Goal: Find specific page/section: Locate a particular part of the current website

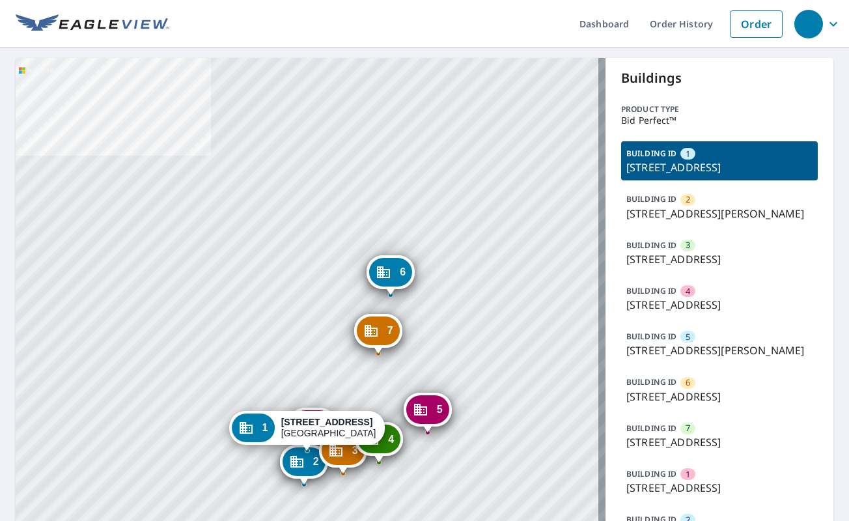
click at [679, 312] on p "1018 Foxchase Dr, San Jose, CA, 95123" at bounding box center [719, 305] width 186 height 16
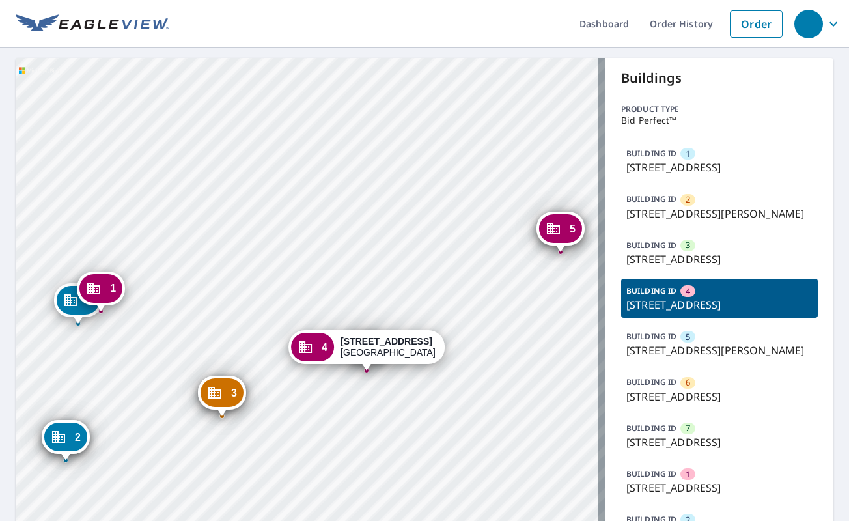
drag, startPoint x: 389, startPoint y: 357, endPoint x: 371, endPoint y: 269, distance: 90.4
click at [371, 269] on div "1 1096 New St San Jose, CA 95123 2 1063 Blossom Hill Rd San Jose, CA 95123 3 10…" at bounding box center [311, 422] width 590 height 728
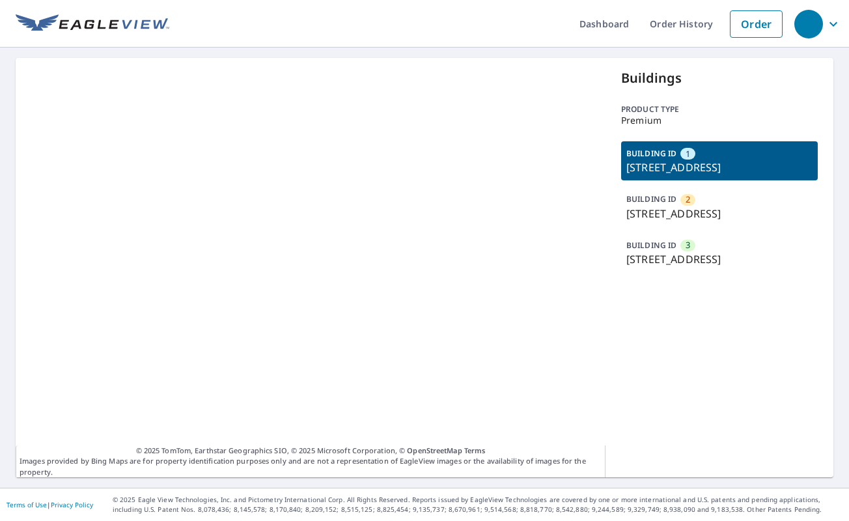
click at [676, 174] on p "1615 Tynecastle Hwy, Banner Elk, NC, 28604" at bounding box center [719, 168] width 186 height 16
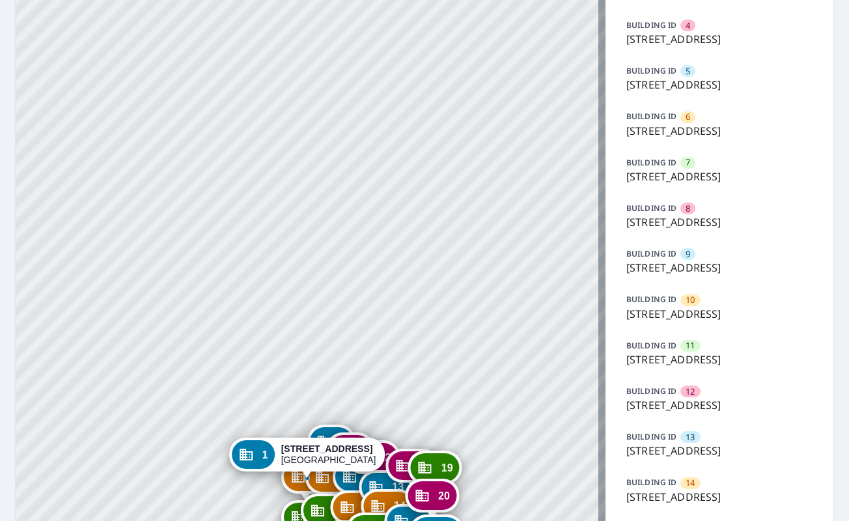
scroll to position [326, 0]
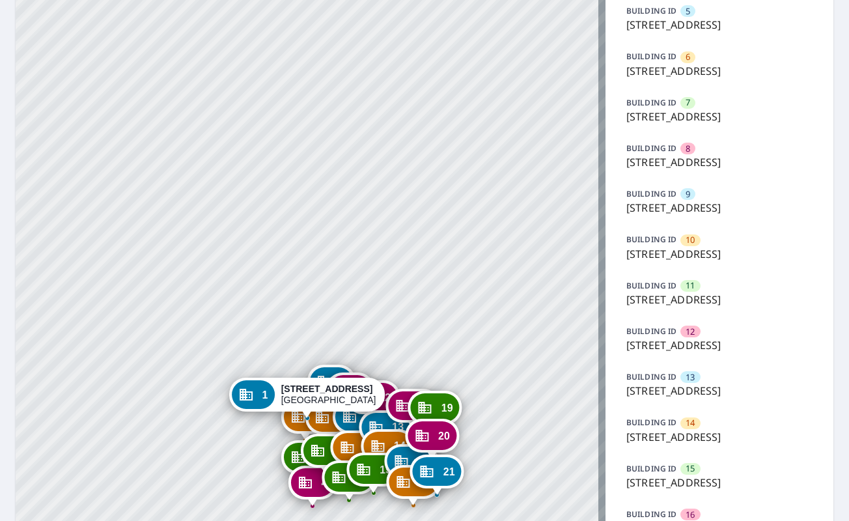
click at [684, 262] on p "[STREET_ADDRESS]" at bounding box center [719, 254] width 186 height 16
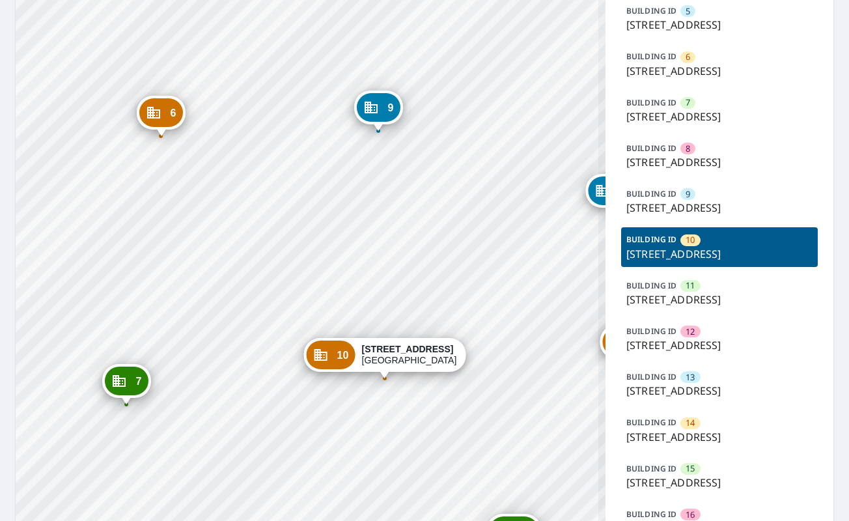
drag, startPoint x: 405, startPoint y: 359, endPoint x: 372, endPoint y: 227, distance: 135.5
click at [372, 227] on div "1 5605 Forest Haven Cir Tampa, FL 33615 2 5601 Forest Haven Cir Tampa, FL 33615…" at bounding box center [311, 256] width 590 height 1048
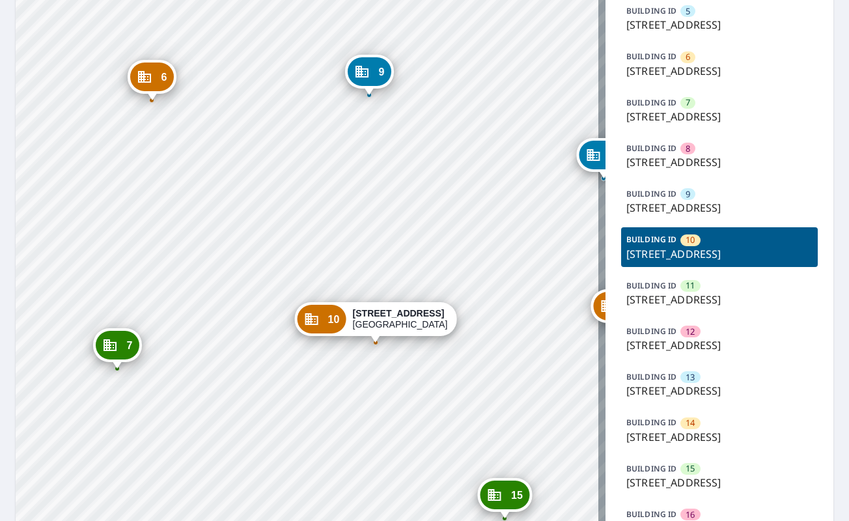
scroll to position [781, 0]
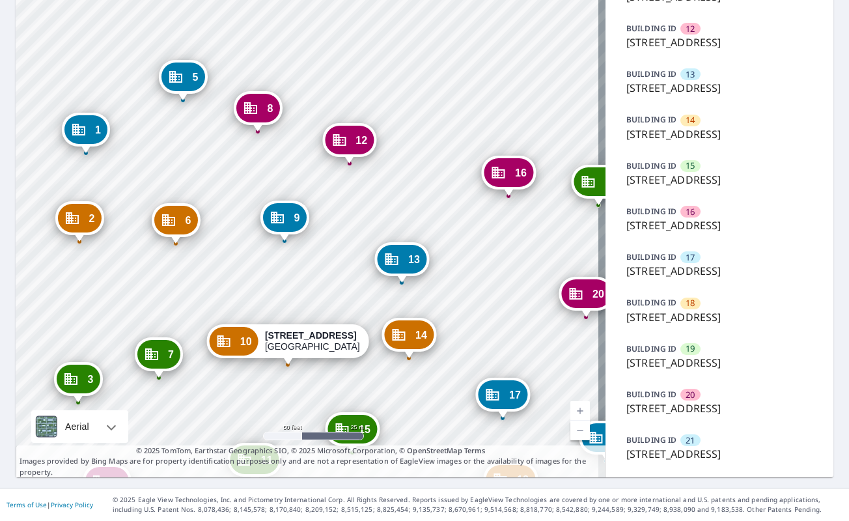
click at [687, 50] on p "5619 Forest Haven Cir, Tampa, FL, 33615" at bounding box center [719, 43] width 186 height 16
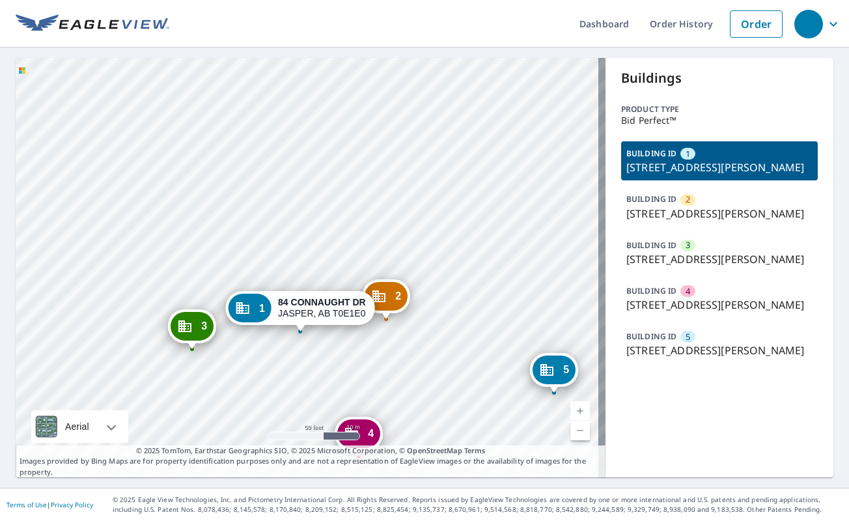
click at [687, 175] on p "[STREET_ADDRESS][PERSON_NAME]" at bounding box center [719, 168] width 186 height 16
